Goal: Information Seeking & Learning: Learn about a topic

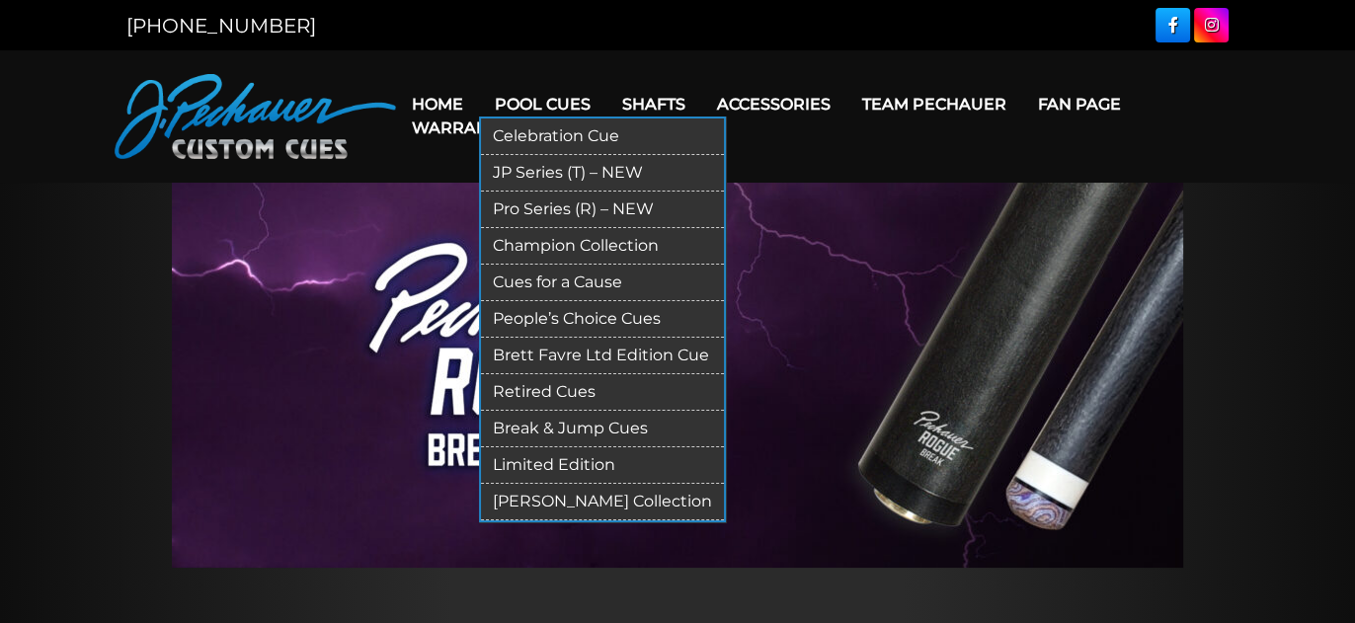
click at [565, 458] on link "Limited Edition" at bounding box center [602, 465] width 243 height 37
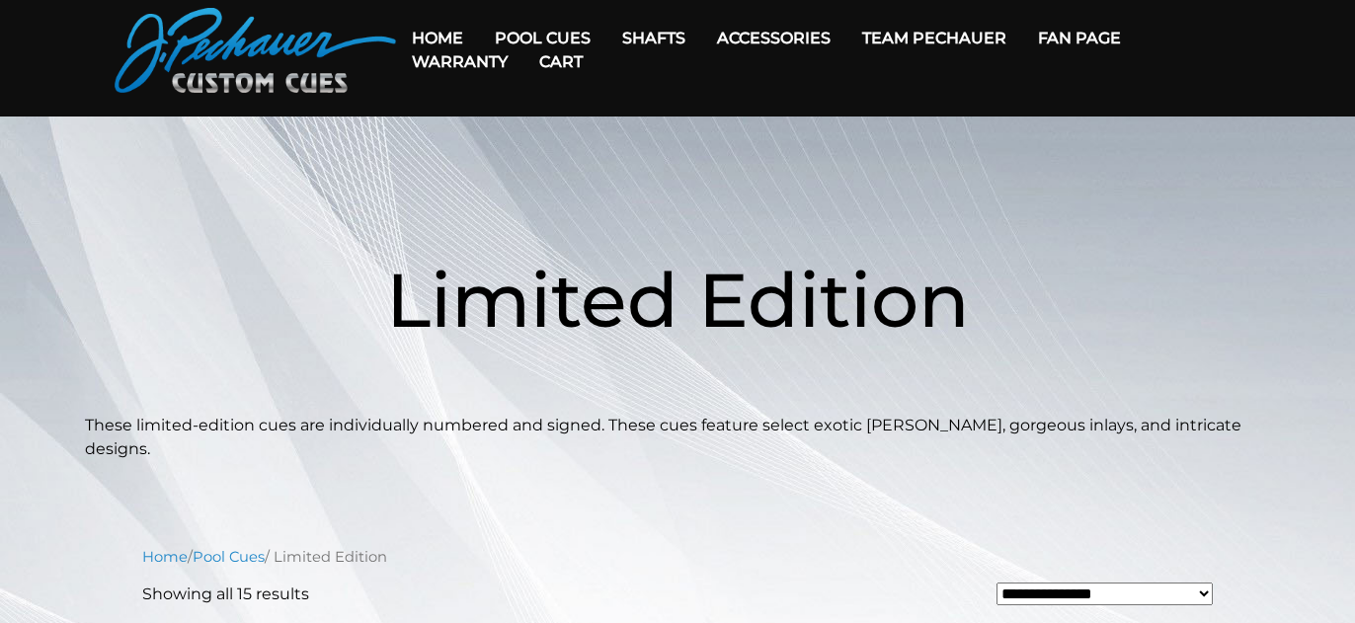
scroll to position [59, 0]
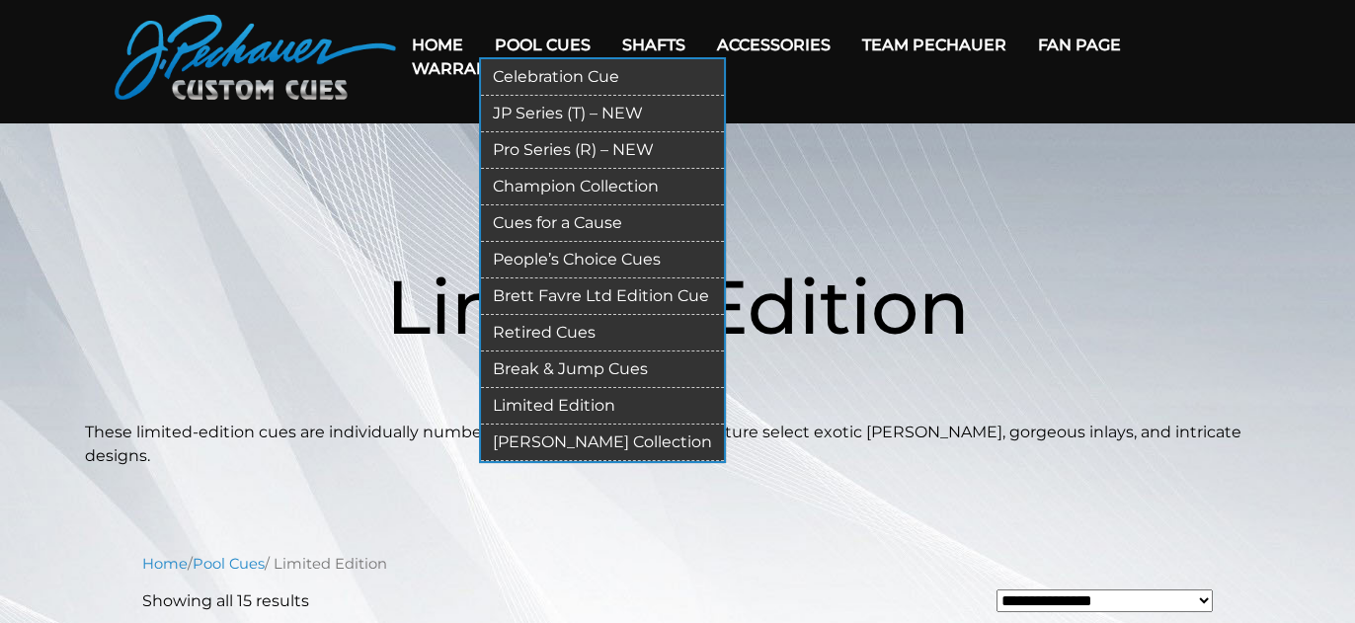
click at [573, 257] on link "People’s Choice Cues" at bounding box center [602, 260] width 243 height 37
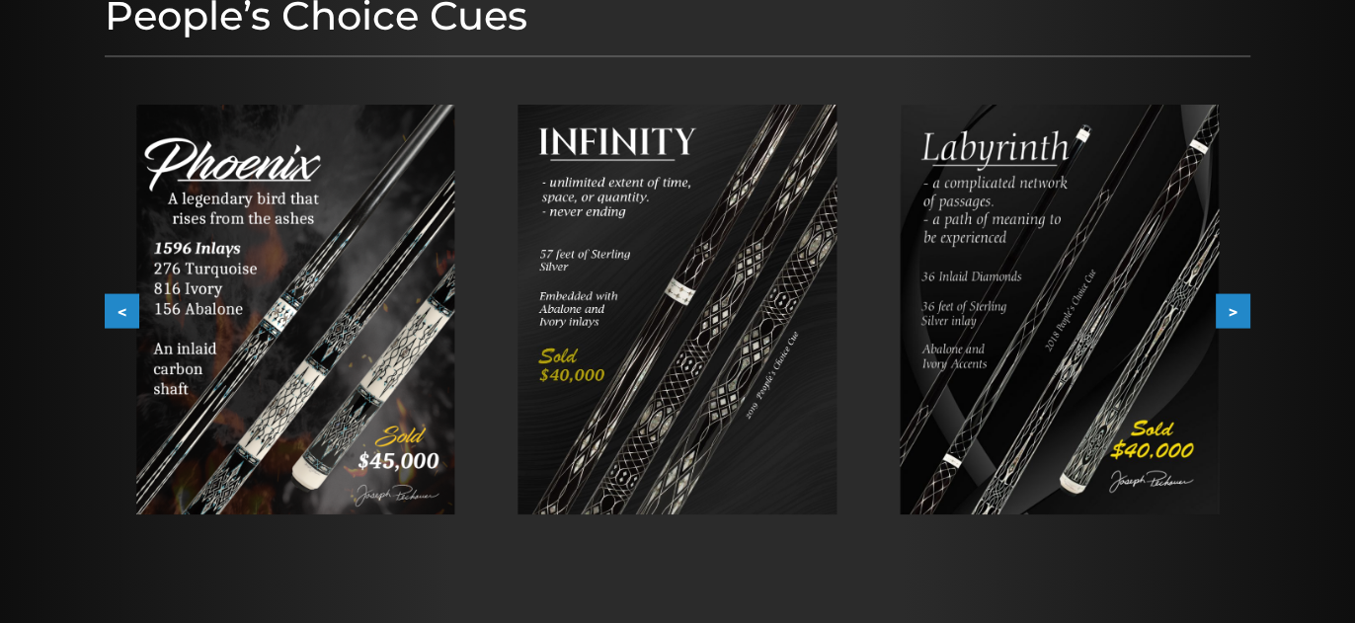
scroll to position [298, 0]
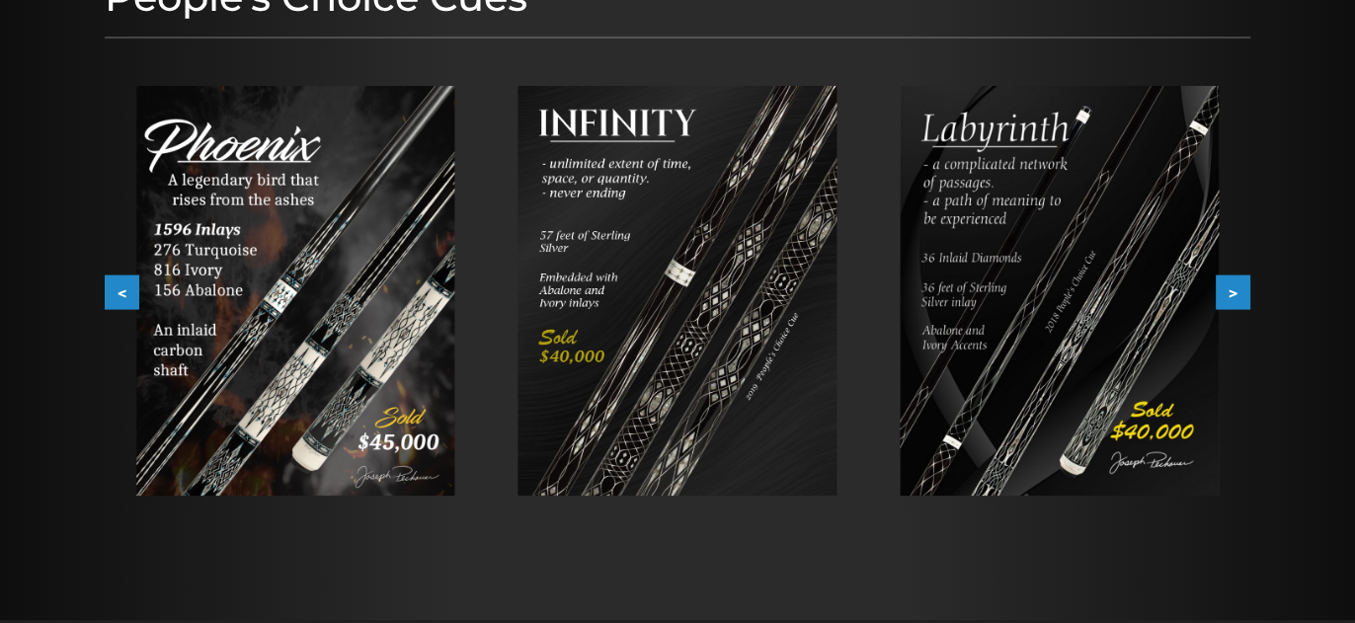
click at [355, 306] on img at bounding box center [295, 291] width 319 height 410
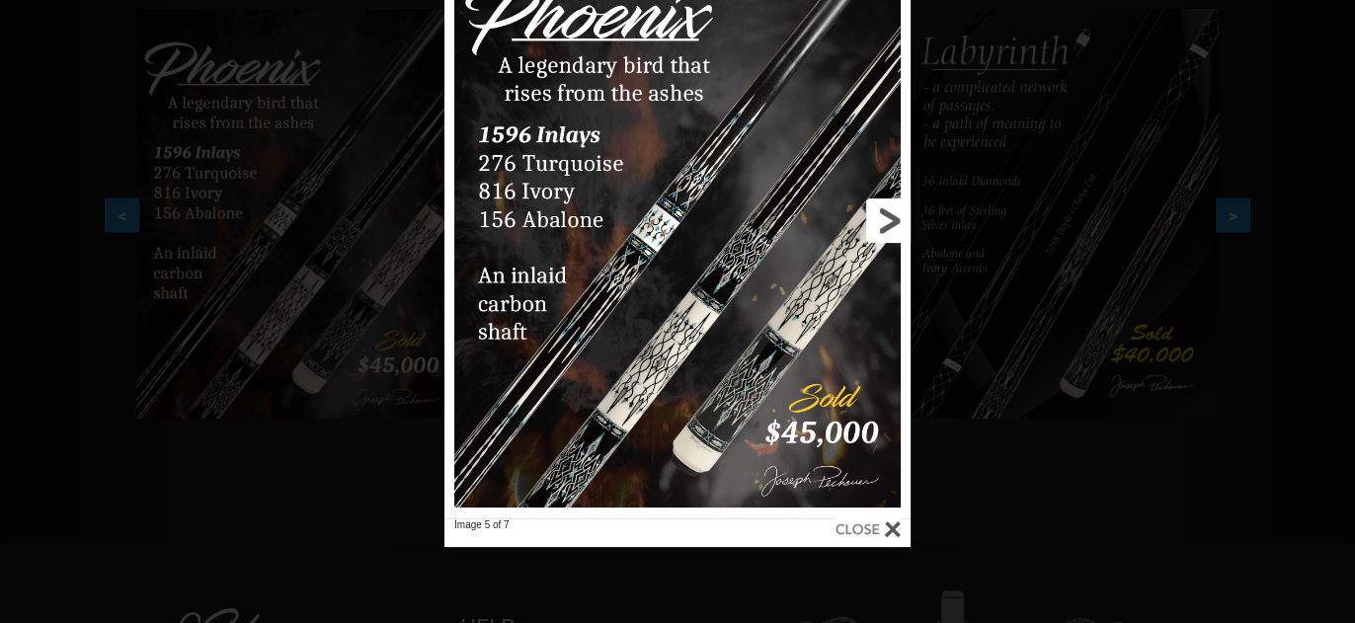
scroll to position [359, 0]
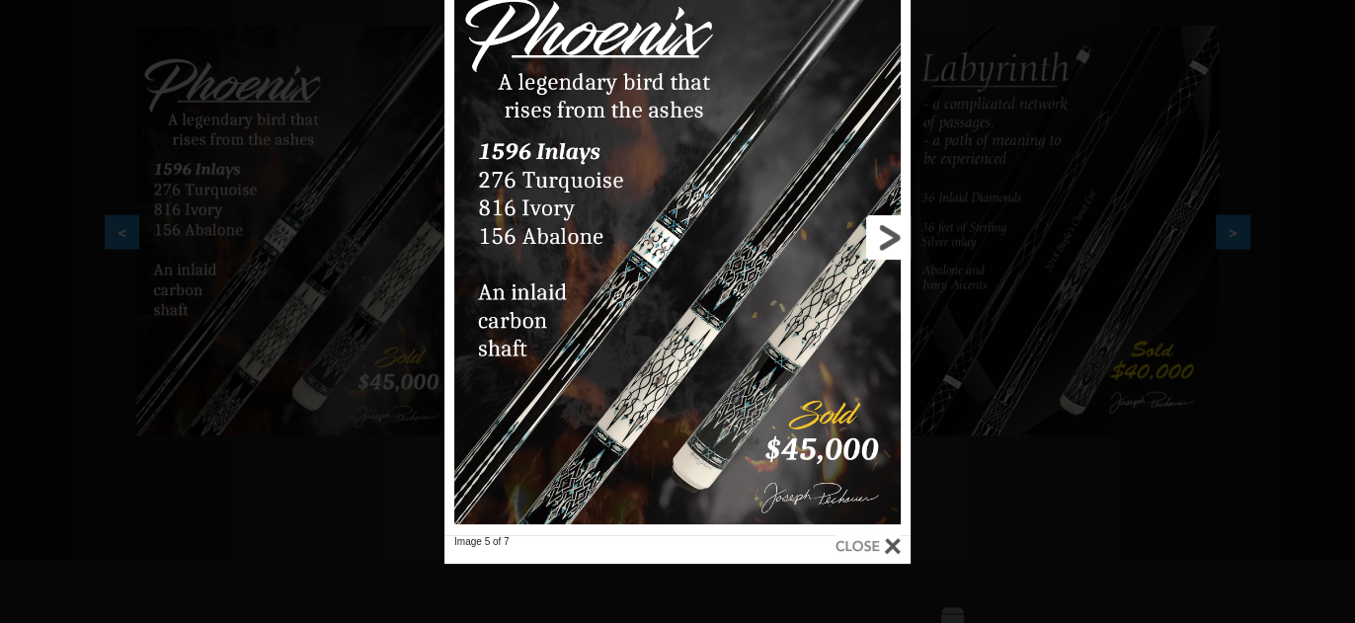
click at [884, 227] on link at bounding box center [805, 238] width 209 height 595
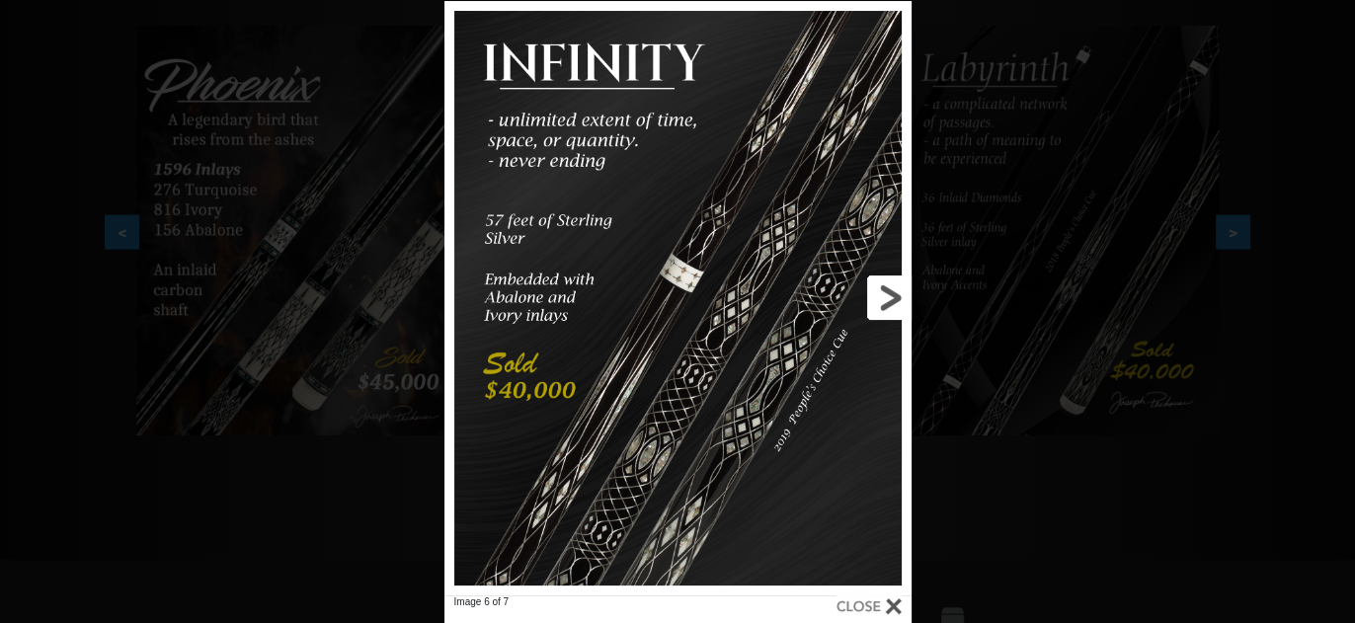
click at [885, 303] on link at bounding box center [806, 298] width 210 height 595
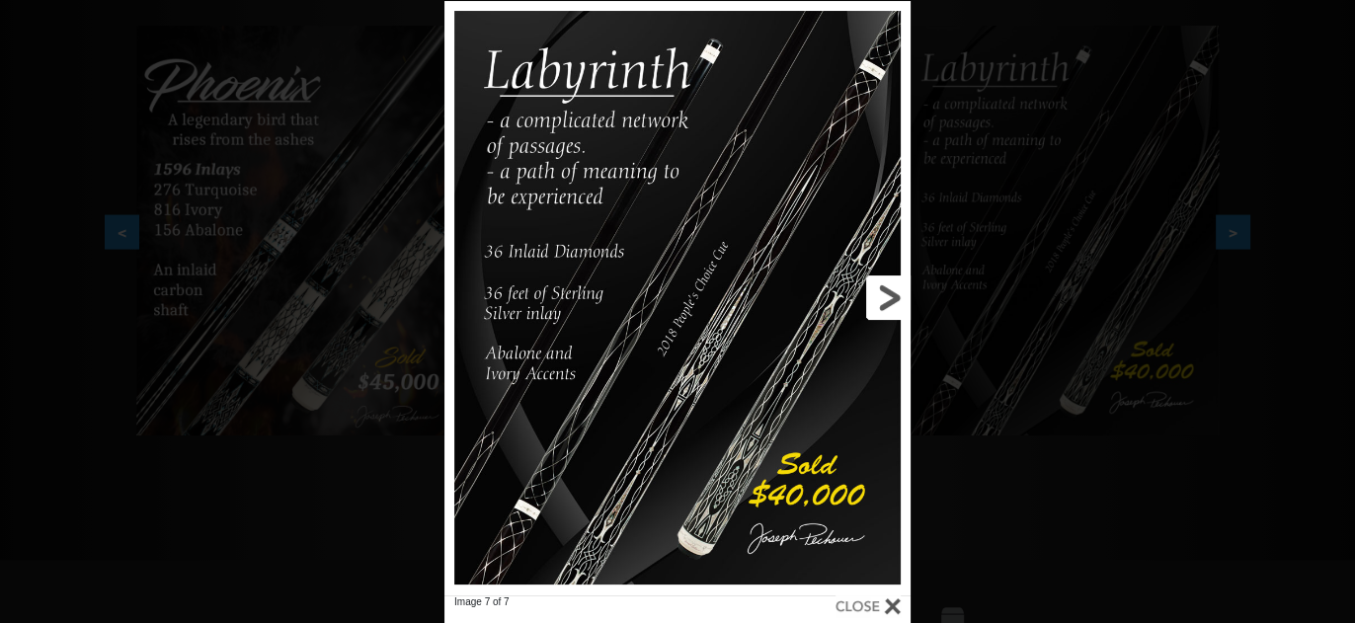
click at [886, 300] on link at bounding box center [805, 298] width 209 height 595
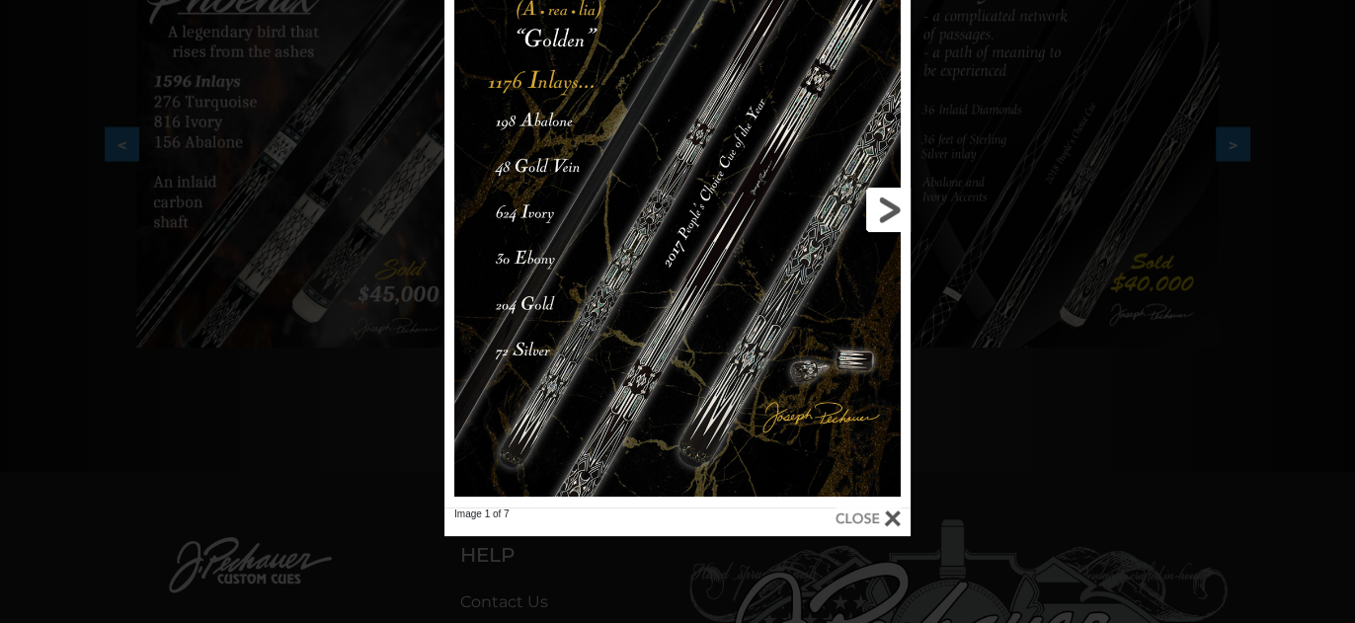
scroll to position [478, 0]
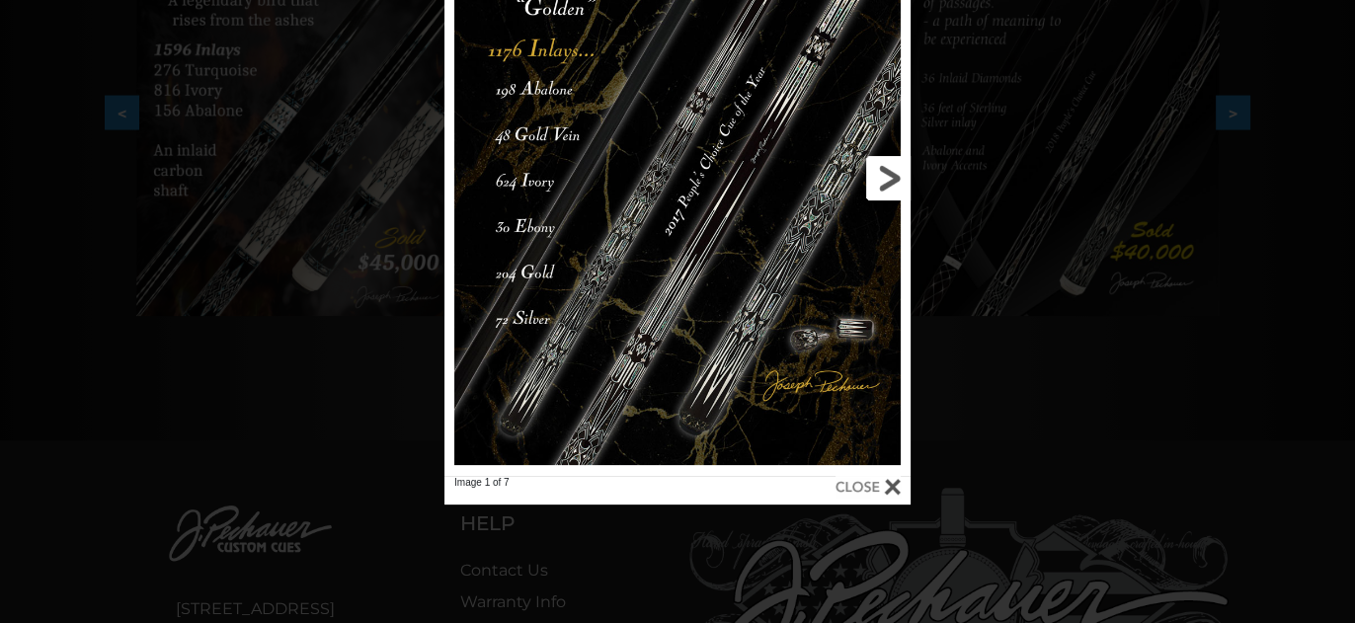
click at [884, 175] on link at bounding box center [805, 178] width 209 height 595
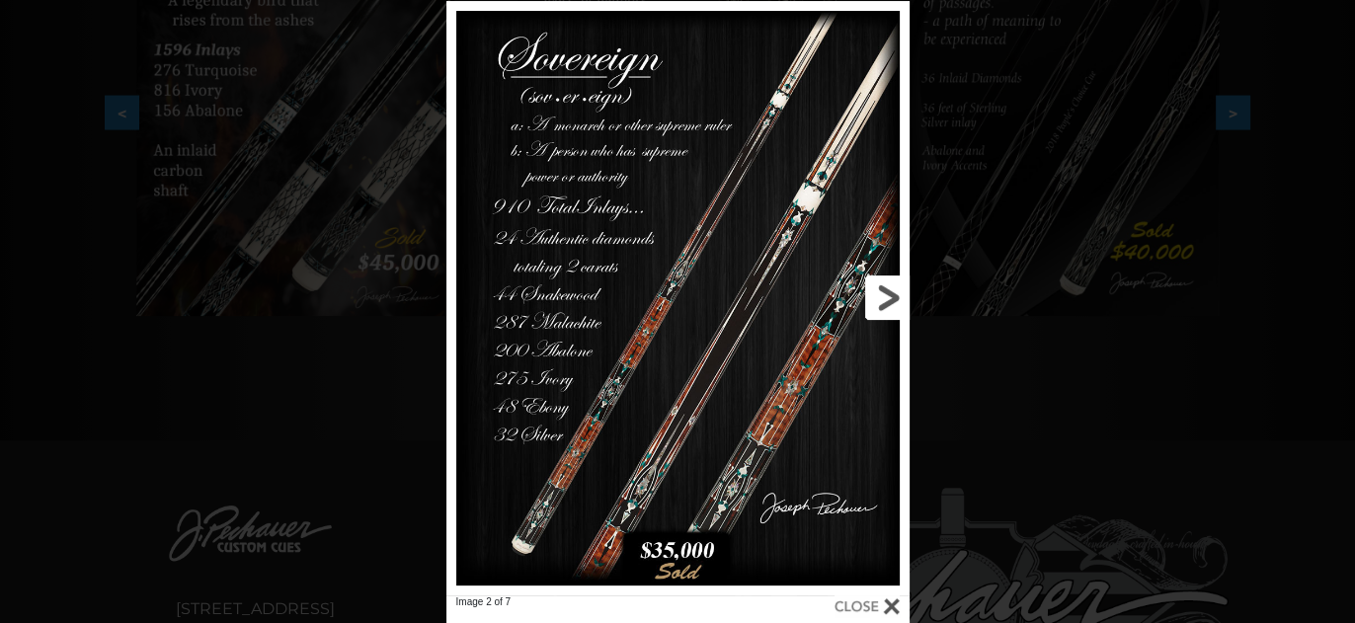
click at [884, 300] on link at bounding box center [804, 298] width 208 height 595
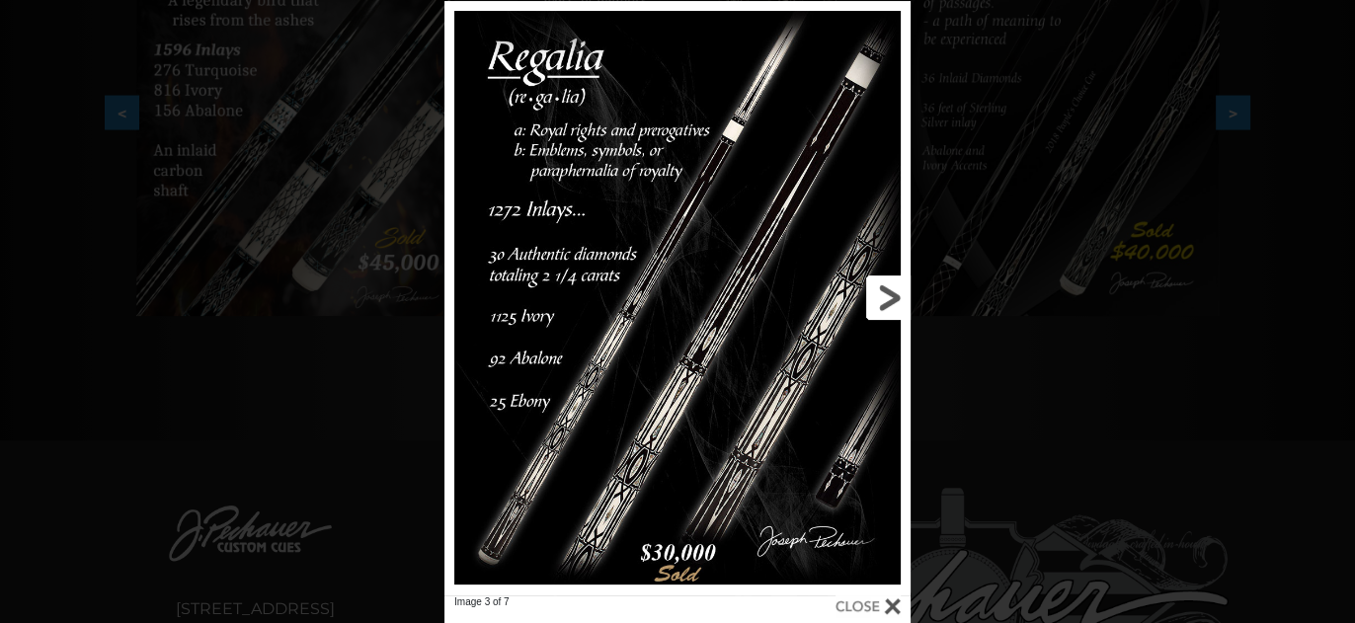
click at [897, 293] on link at bounding box center [805, 298] width 209 height 595
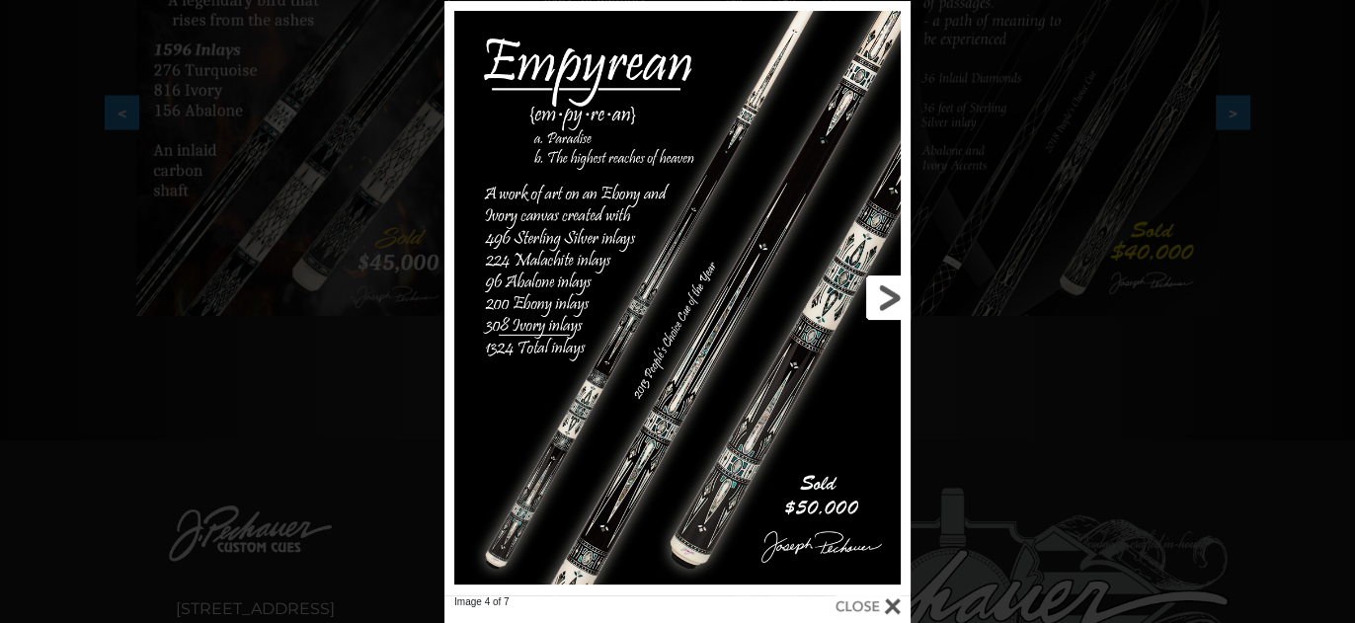
click at [889, 284] on link at bounding box center [805, 298] width 209 height 595
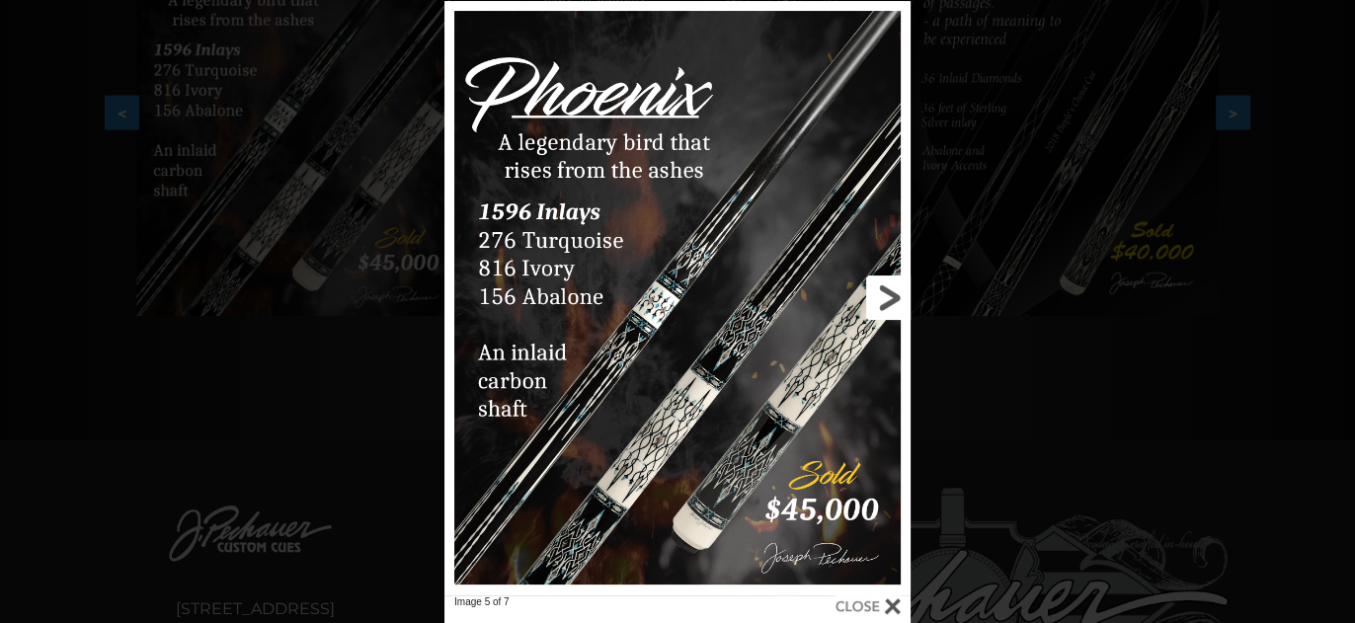
click at [889, 284] on link at bounding box center [805, 298] width 209 height 595
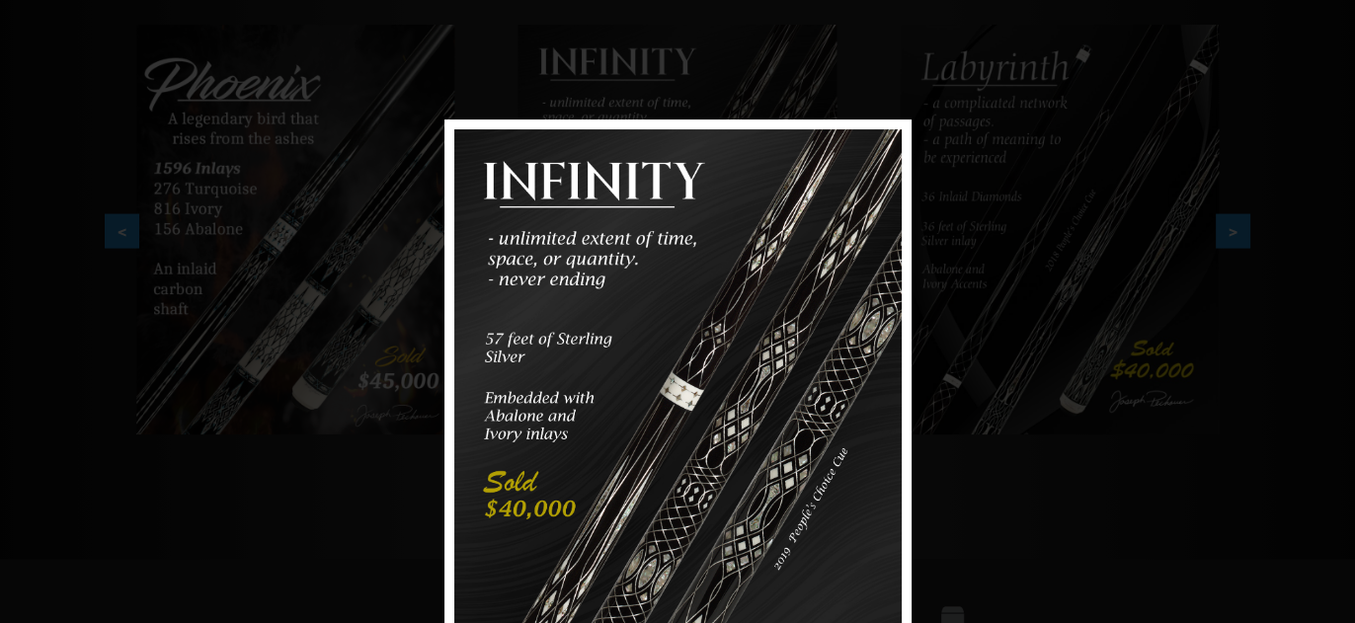
scroll to position [359, 0]
click at [968, 129] on div "Image 6 of 7" at bounding box center [677, 431] width 1355 height 623
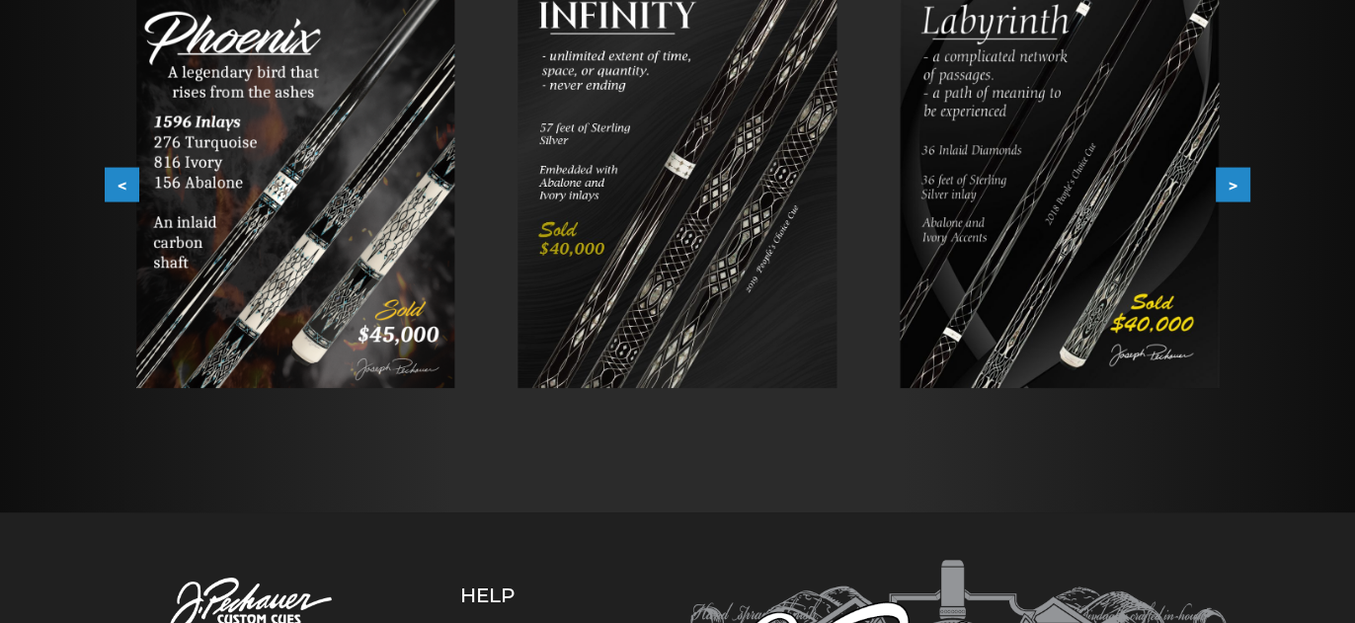
scroll to position [392, 0]
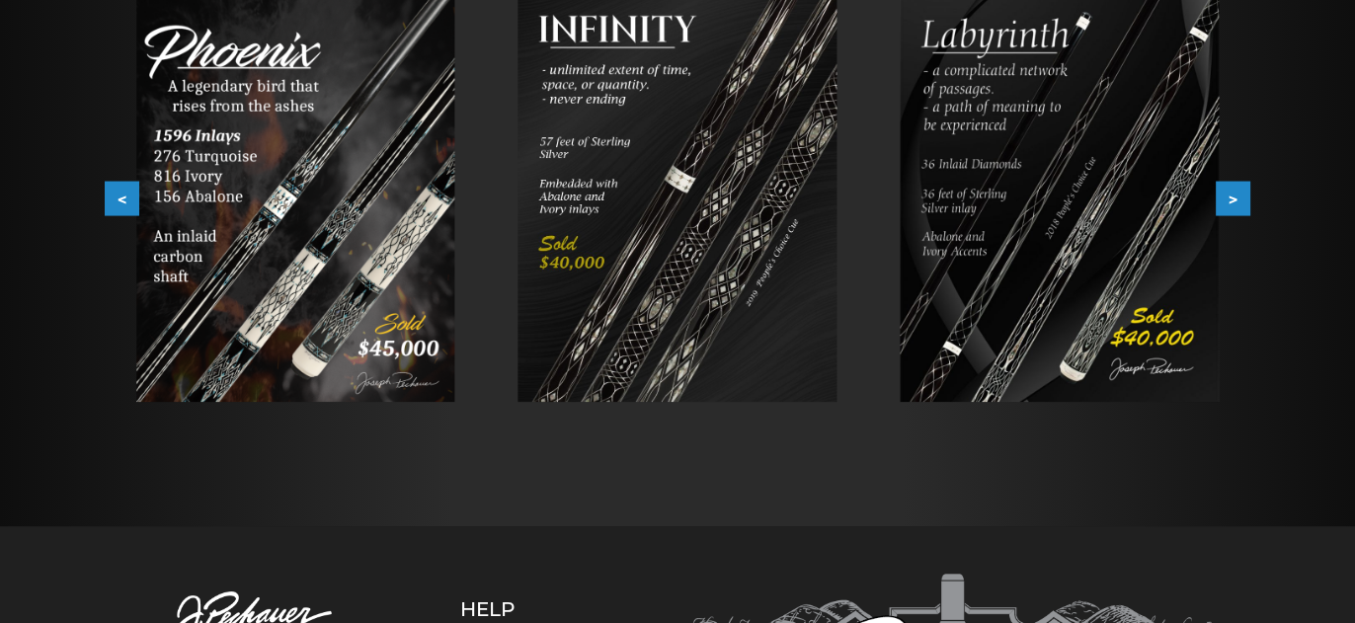
click at [1231, 194] on button ">" at bounding box center [1233, 199] width 35 height 35
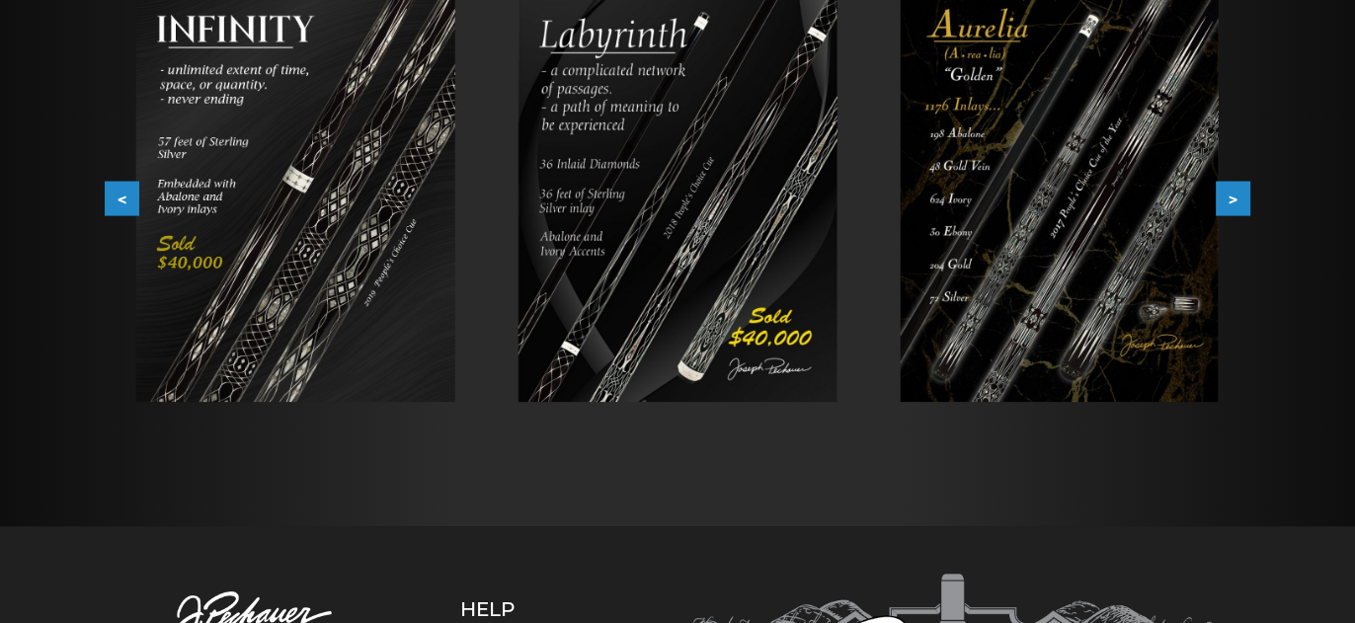
click at [1232, 194] on button ">" at bounding box center [1233, 199] width 35 height 35
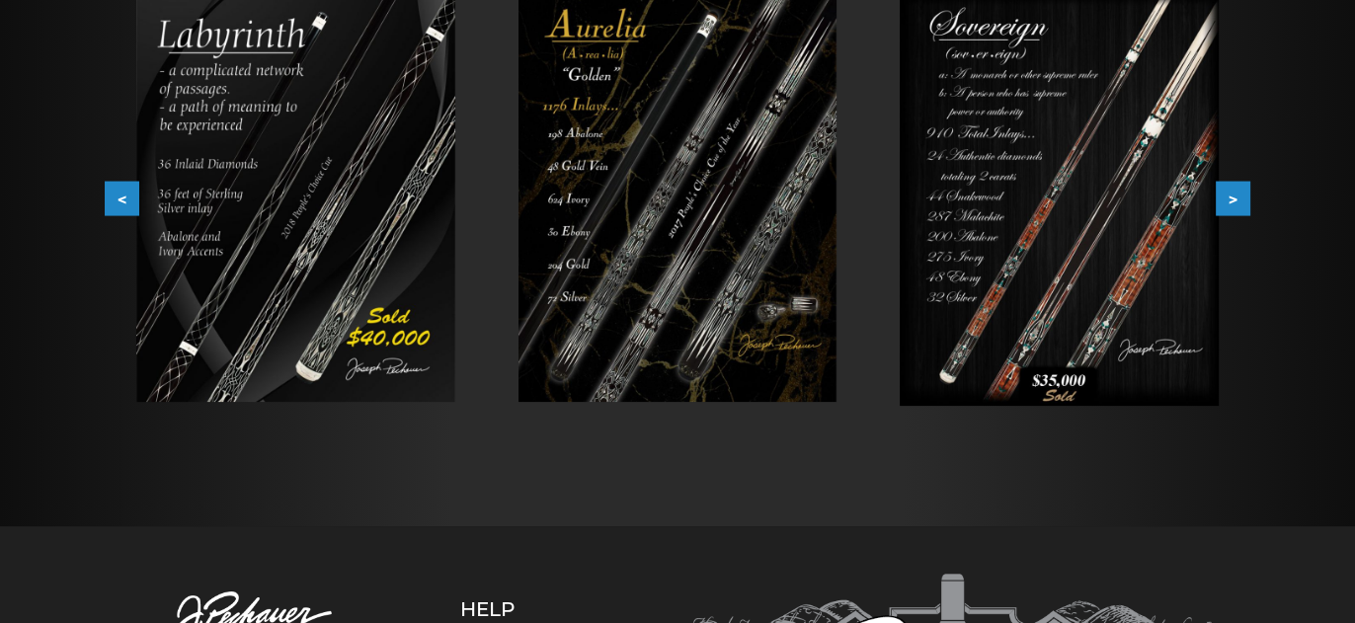
click at [1232, 194] on button ">" at bounding box center [1233, 199] width 35 height 35
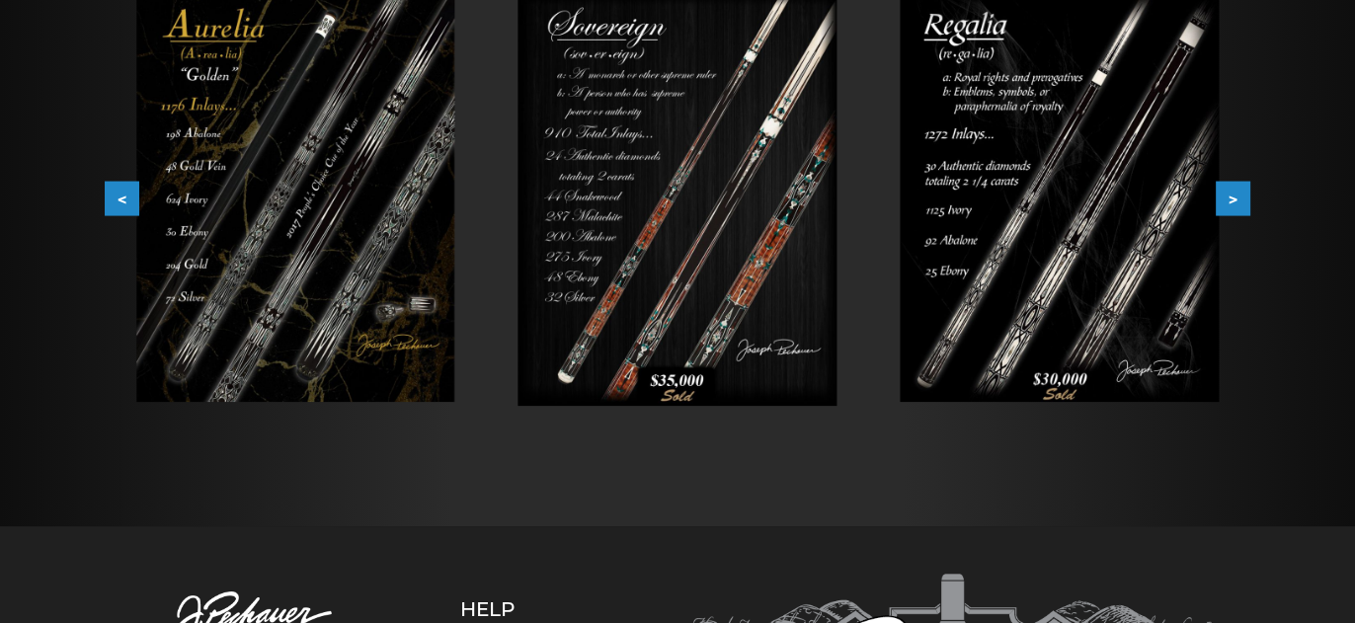
click at [1232, 194] on button ">" at bounding box center [1233, 199] width 35 height 35
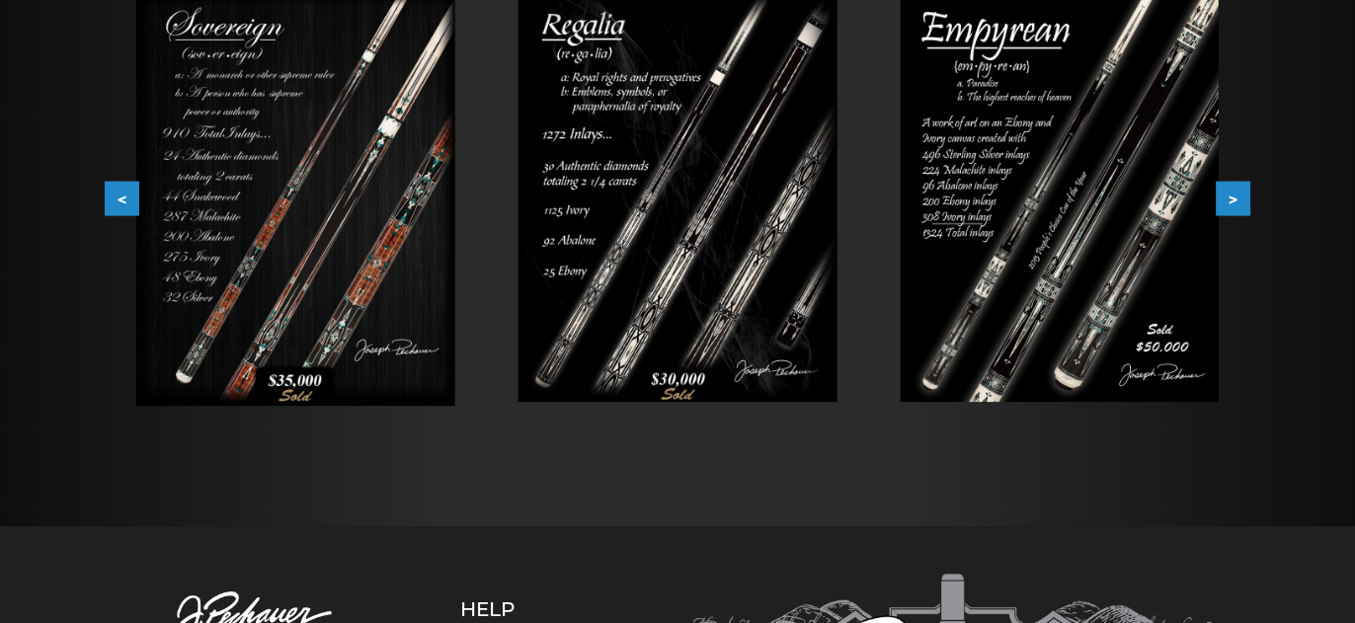
click at [1232, 194] on button ">" at bounding box center [1233, 199] width 35 height 35
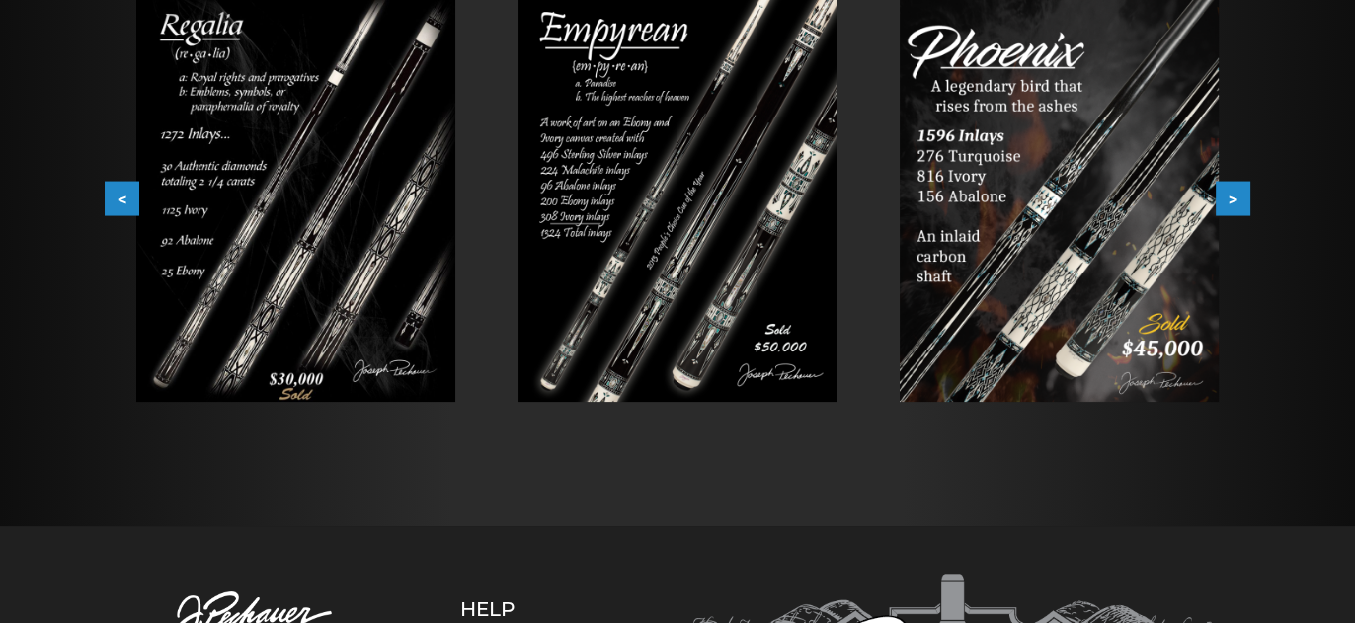
click at [1232, 194] on button ">" at bounding box center [1233, 199] width 35 height 35
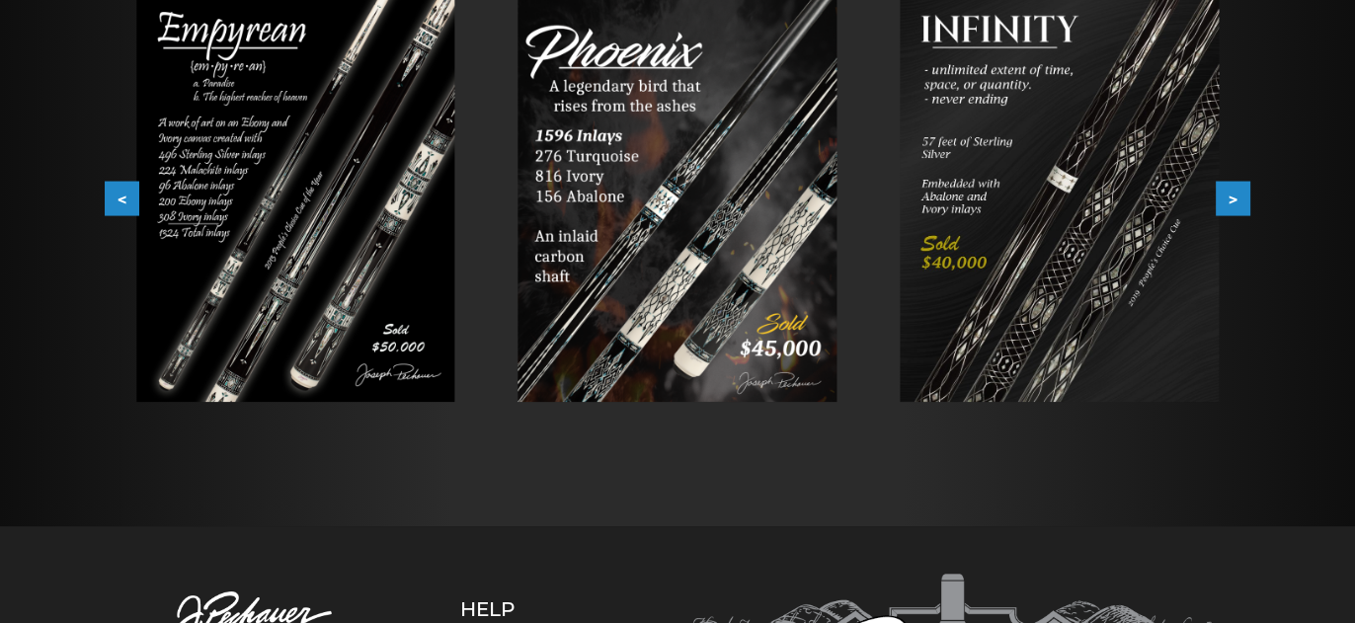
click at [1232, 194] on button ">" at bounding box center [1233, 199] width 35 height 35
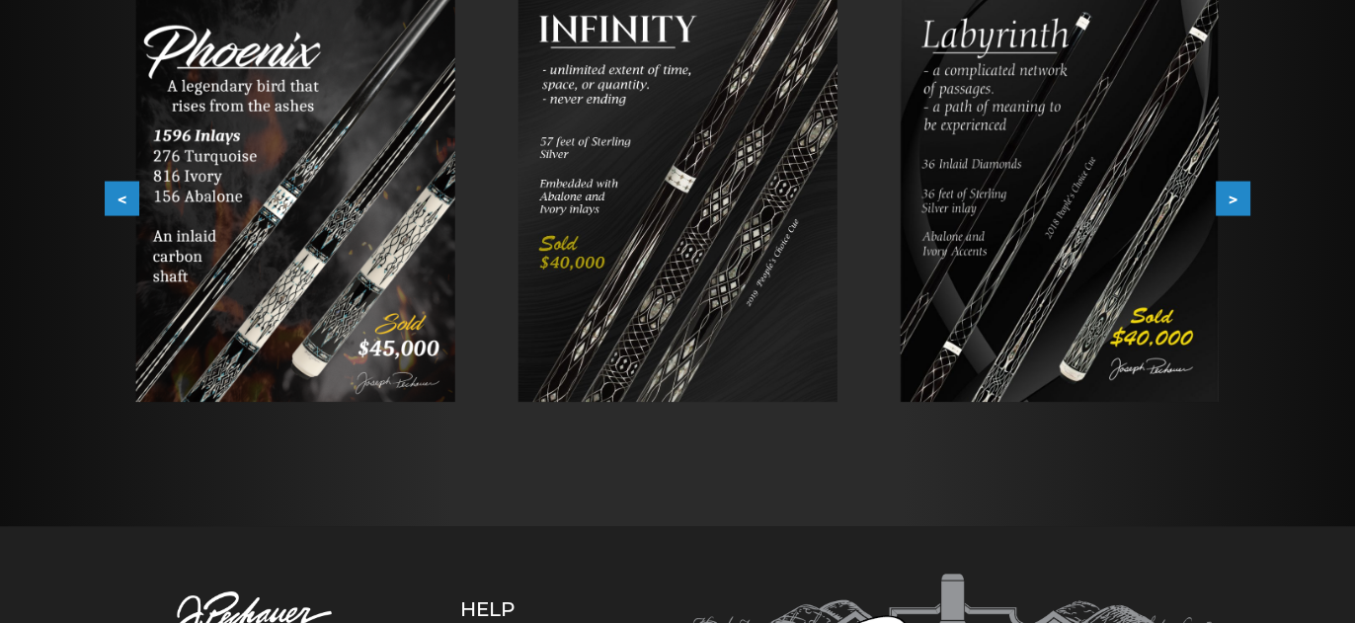
click at [1232, 194] on button ">" at bounding box center [1233, 199] width 35 height 35
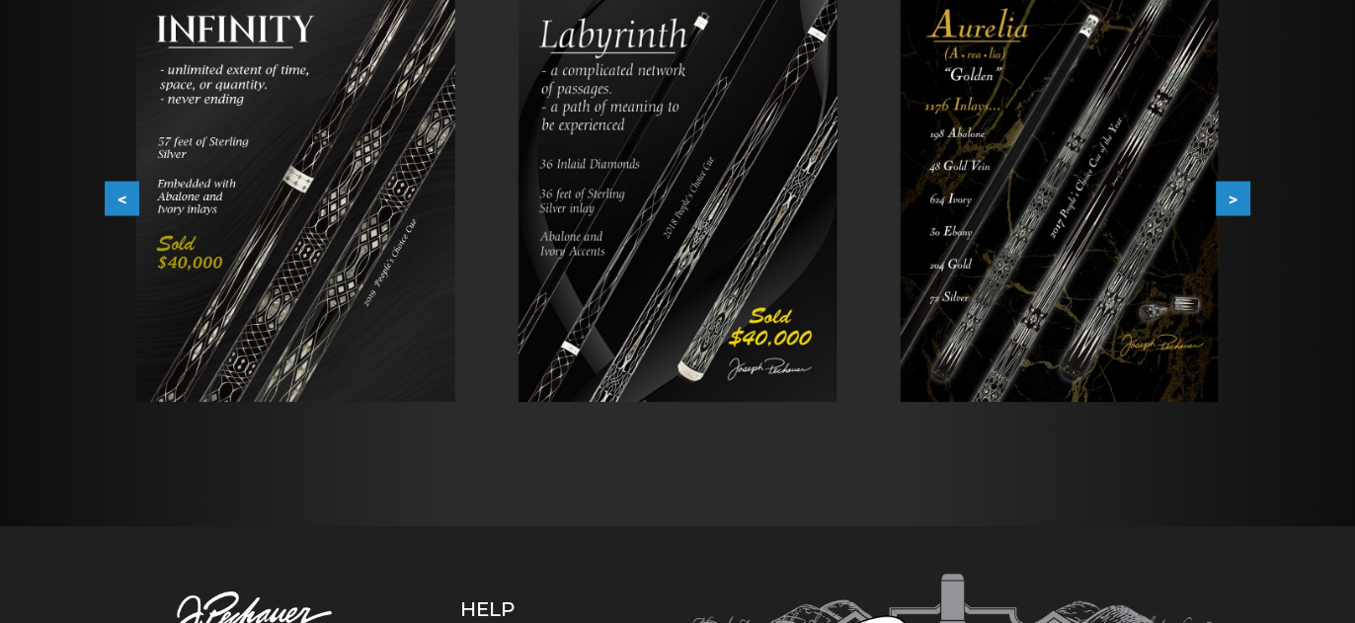
click at [1232, 194] on button ">" at bounding box center [1233, 199] width 35 height 35
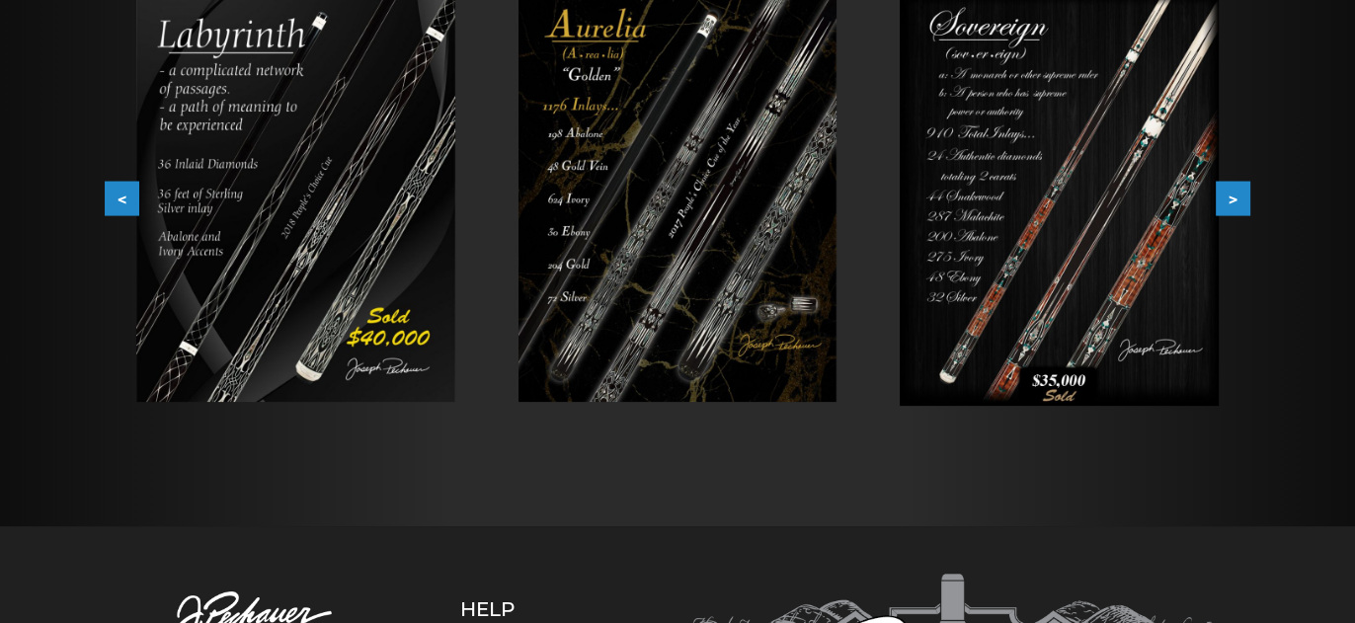
click at [1232, 194] on button ">" at bounding box center [1233, 199] width 35 height 35
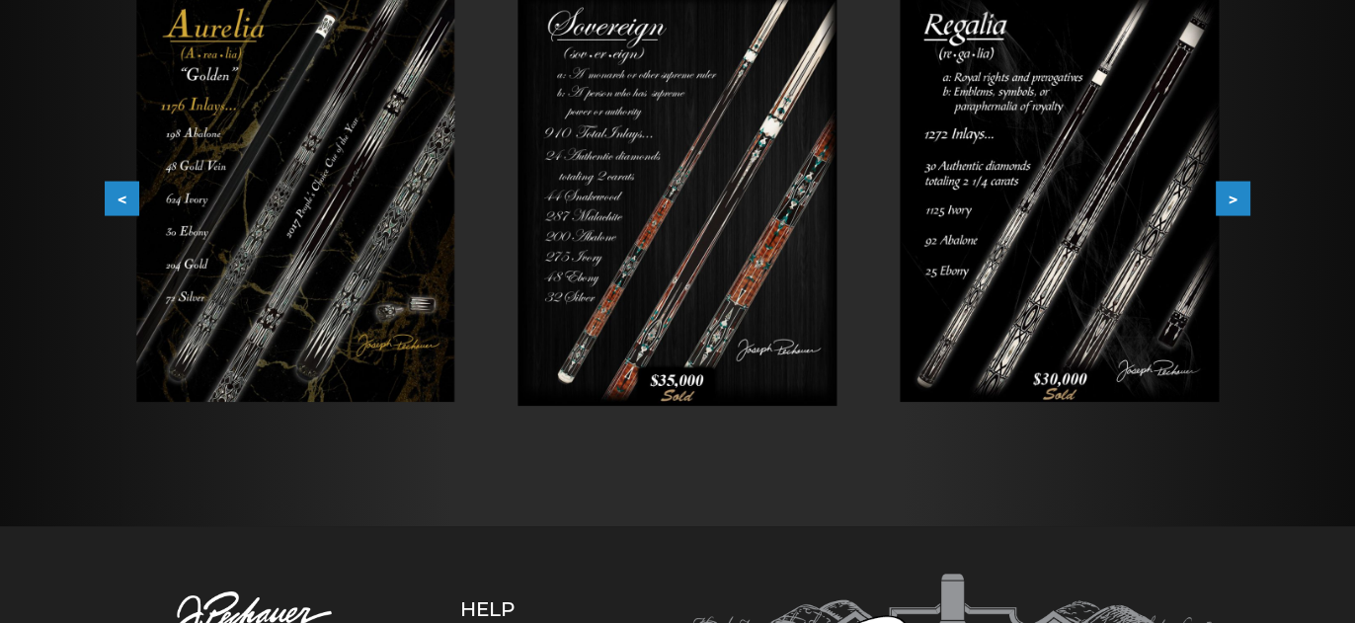
click at [1232, 194] on button ">" at bounding box center [1233, 199] width 35 height 35
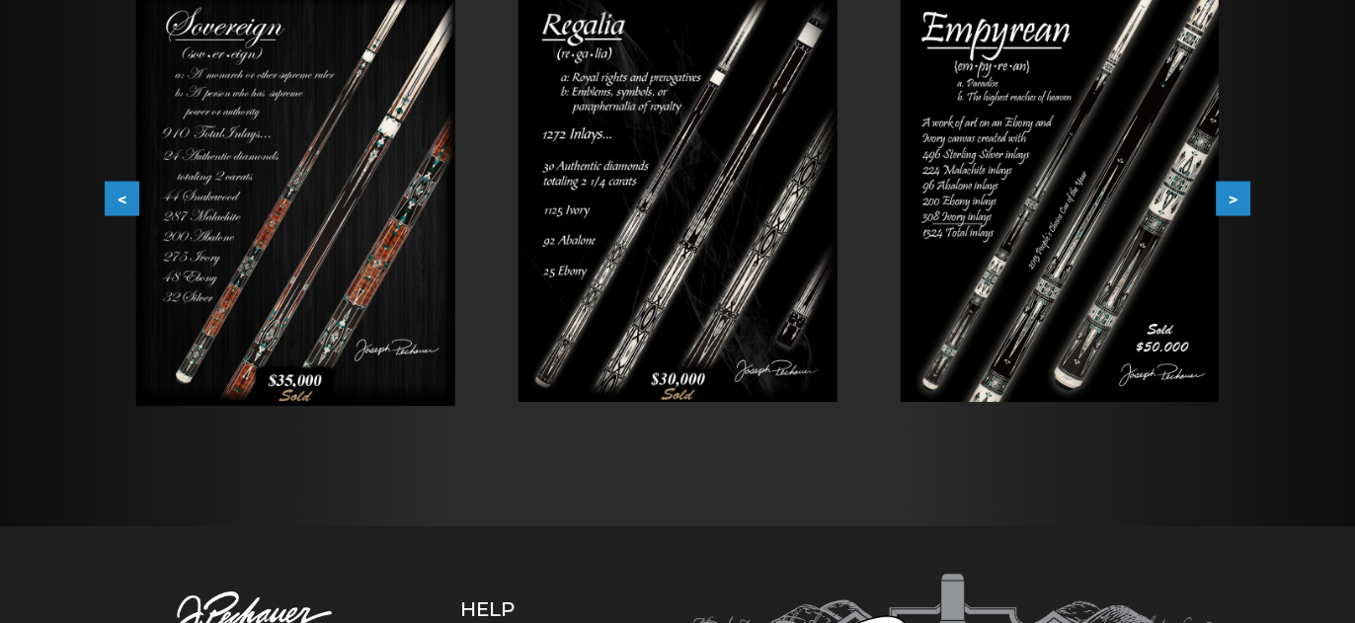
click at [1232, 194] on button ">" at bounding box center [1233, 199] width 35 height 35
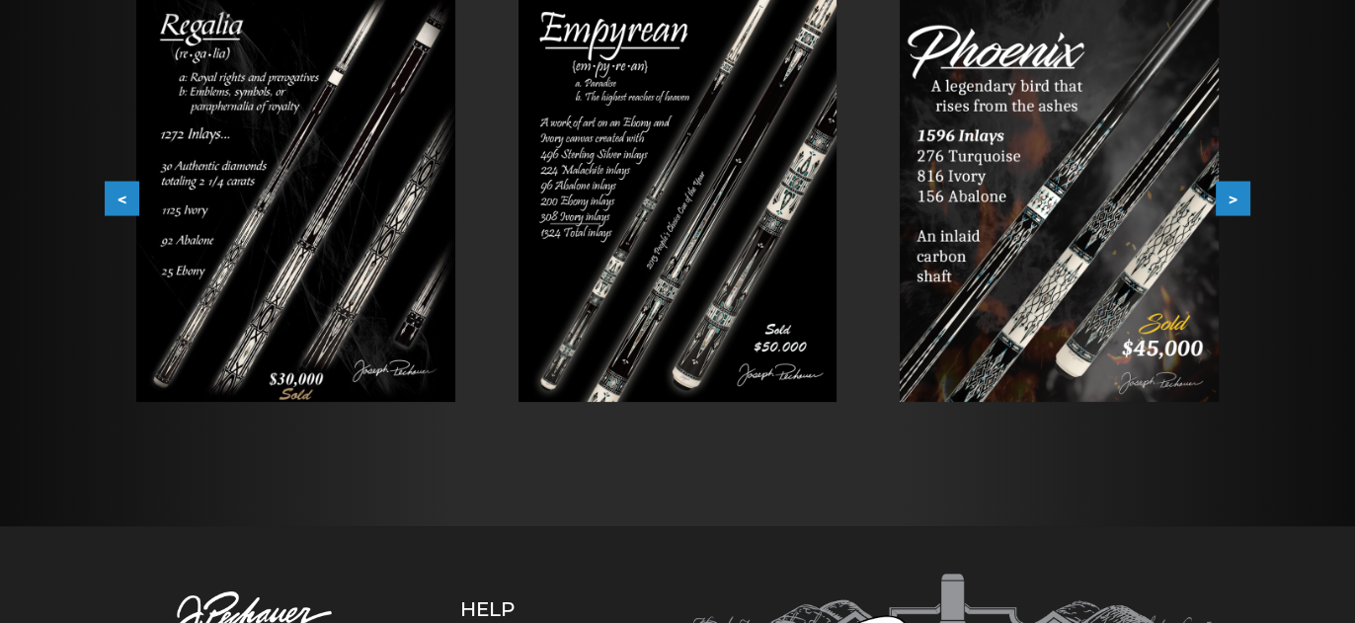
click at [1232, 194] on button ">" at bounding box center [1233, 199] width 35 height 35
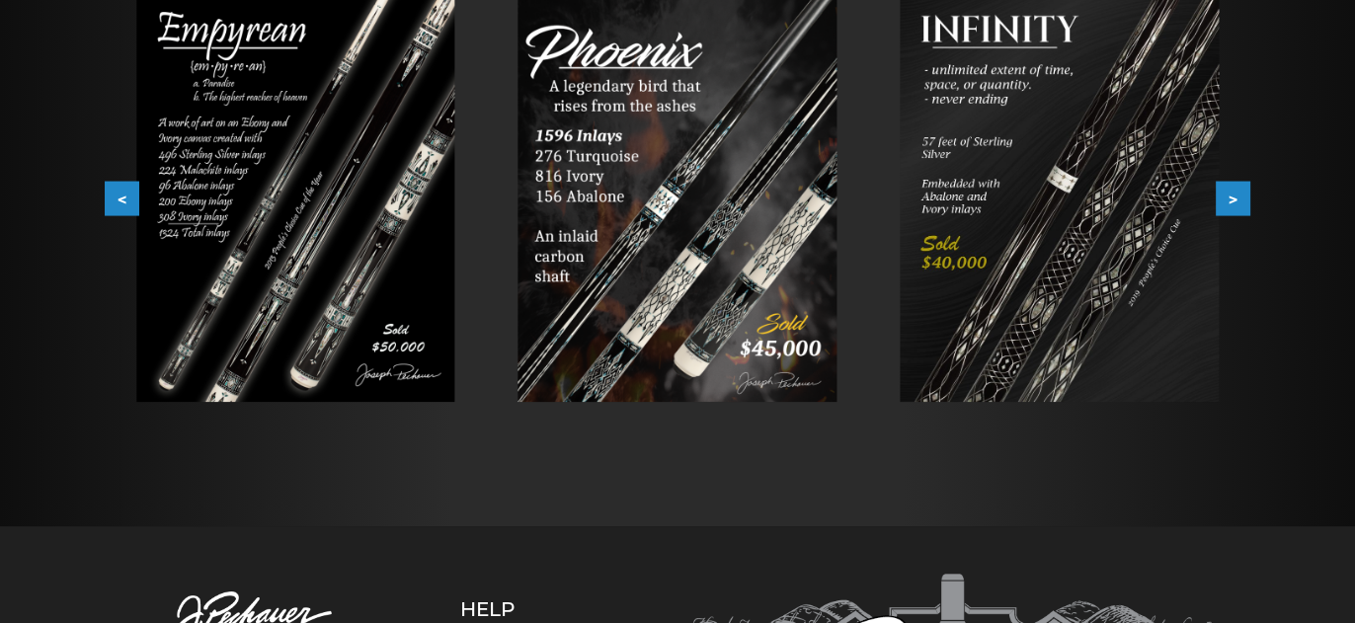
click at [1232, 194] on button ">" at bounding box center [1233, 199] width 35 height 35
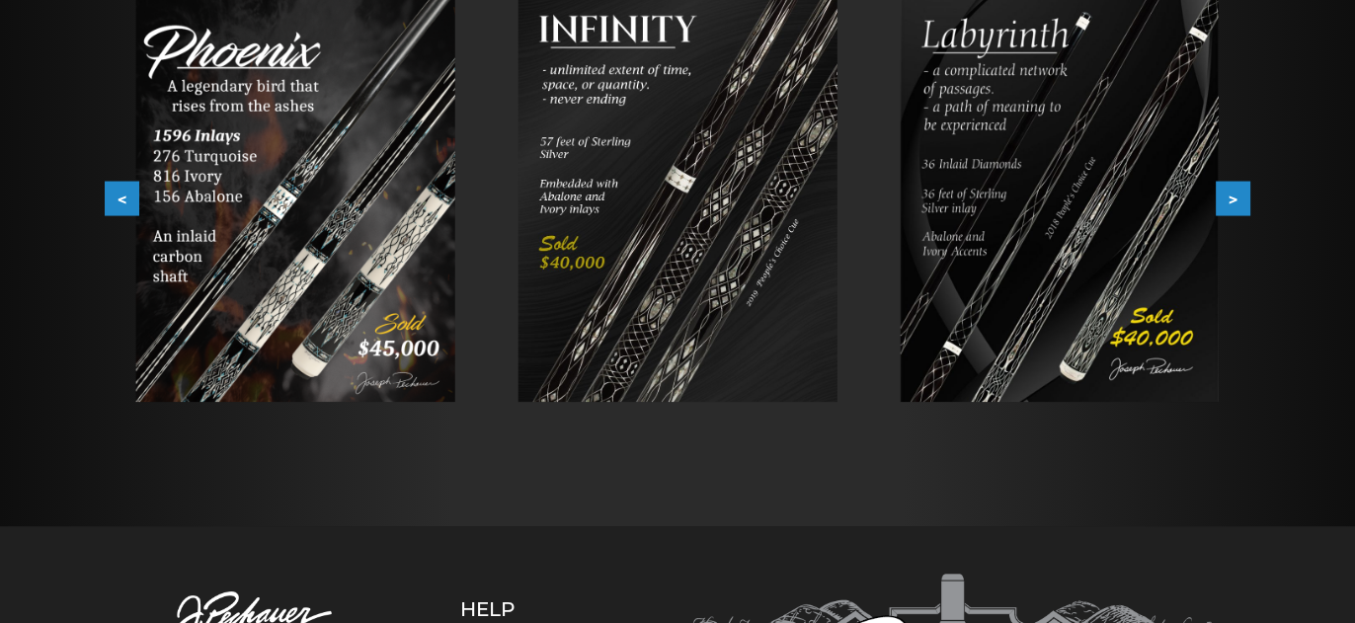
click at [1232, 194] on button ">" at bounding box center [1233, 199] width 35 height 35
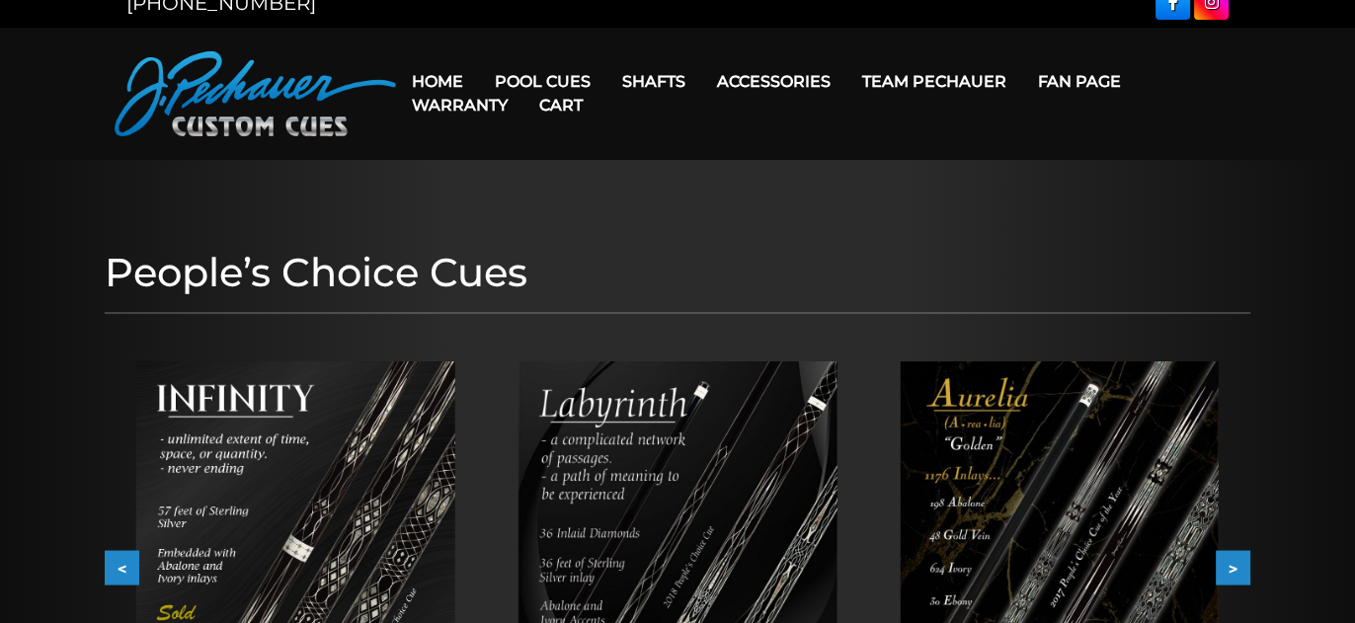
scroll to position [0, 0]
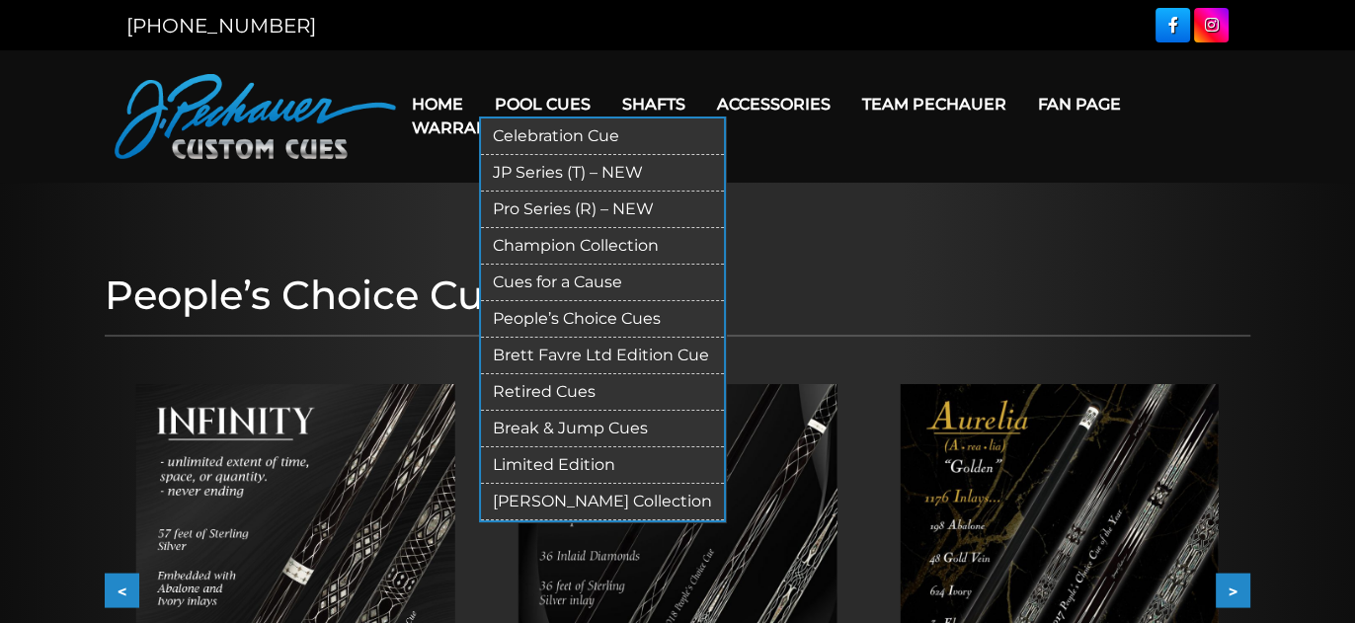
click at [527, 206] on link "Pro Series (R) – NEW" at bounding box center [602, 210] width 243 height 37
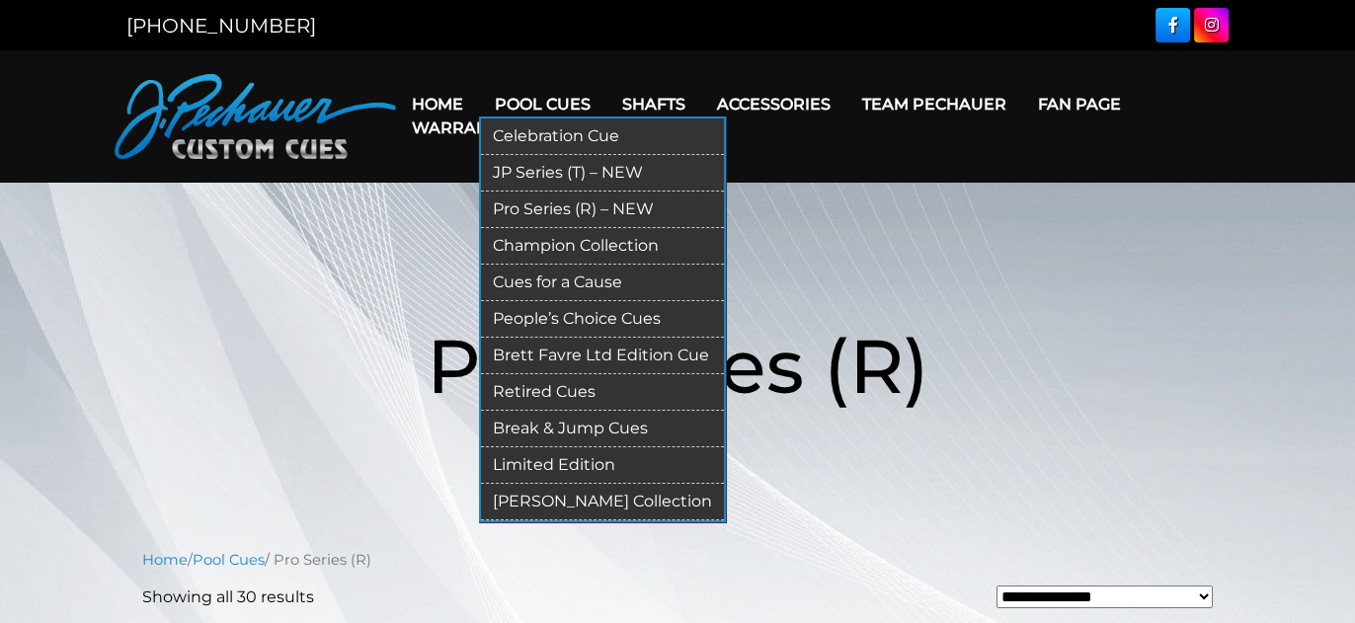
click at [520, 242] on link "Champion Collection" at bounding box center [602, 246] width 243 height 37
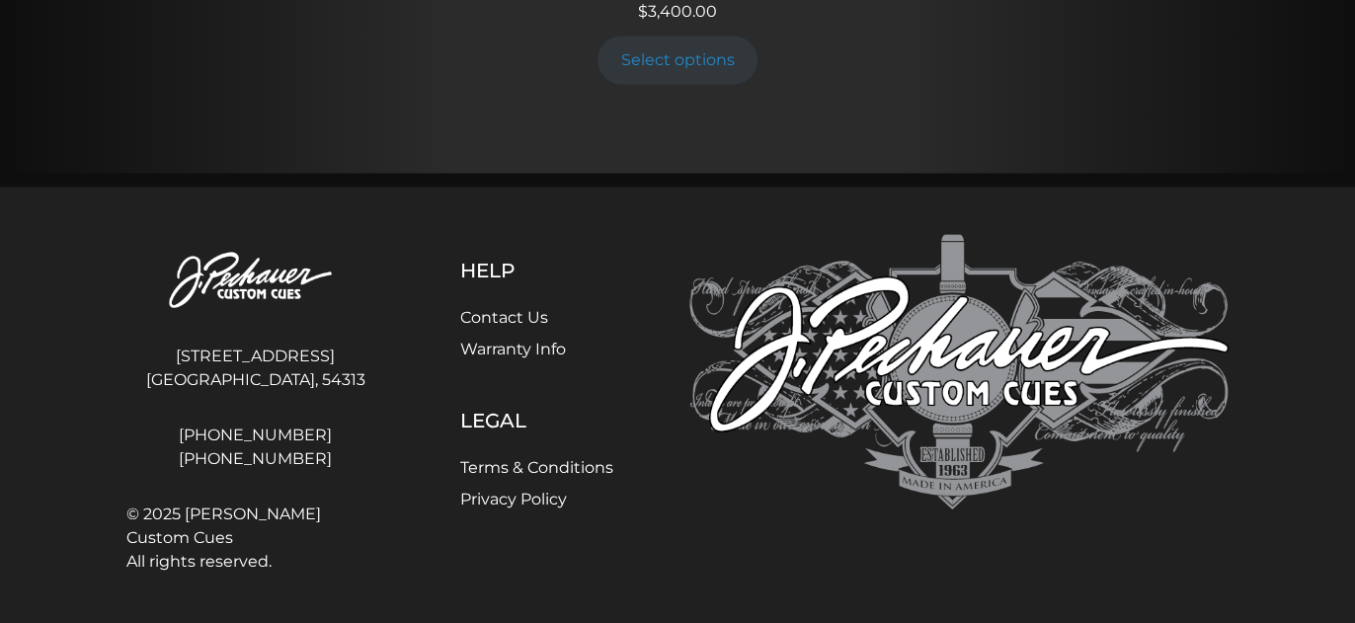
scroll to position [4009, 0]
